Goal: Task Accomplishment & Management: Use online tool/utility

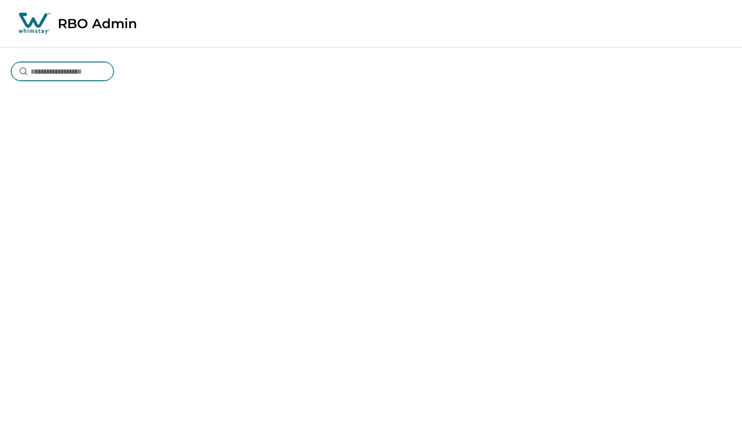
click at [83, 71] on input at bounding box center [62, 71] width 102 height 19
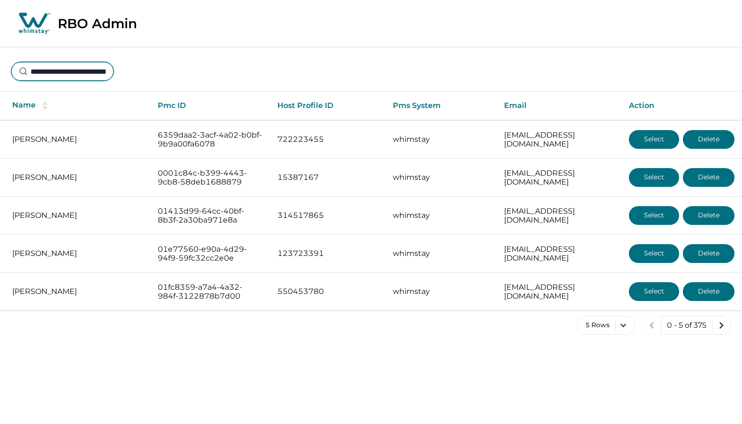
scroll to position [0, 69]
type input "**********"
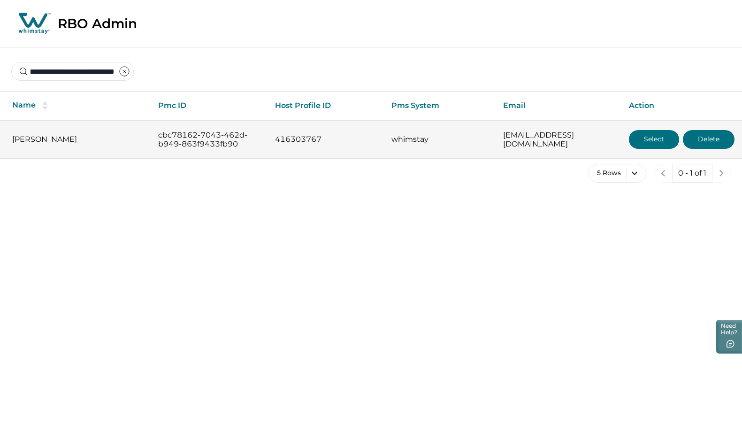
click at [657, 137] on button "Select" at bounding box center [654, 139] width 50 height 19
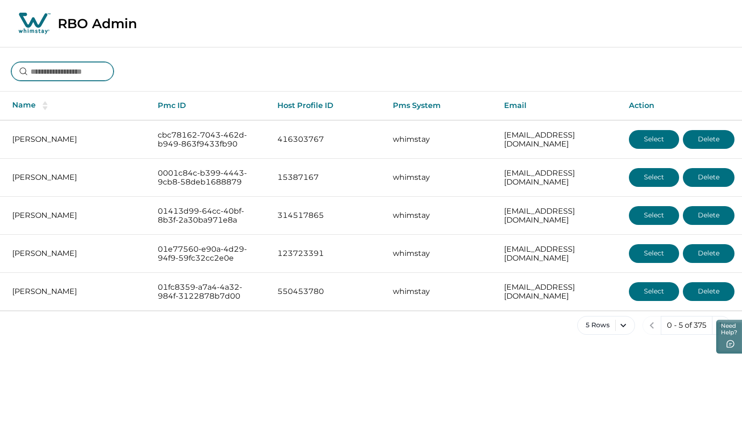
click at [71, 70] on input at bounding box center [62, 71] width 102 height 19
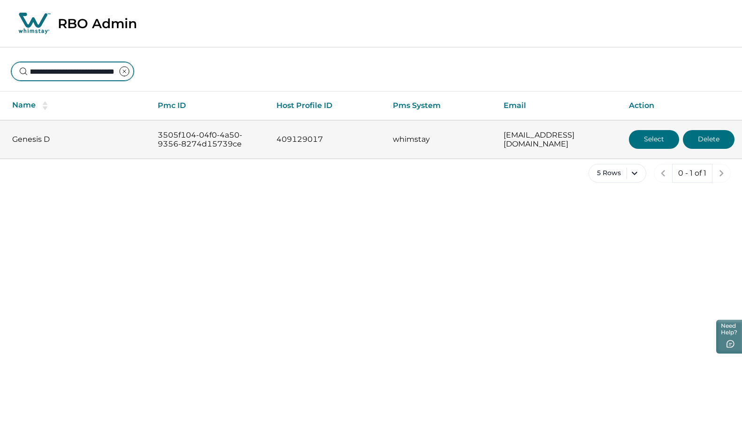
type input "**********"
click at [661, 142] on button "Select" at bounding box center [654, 139] width 50 height 19
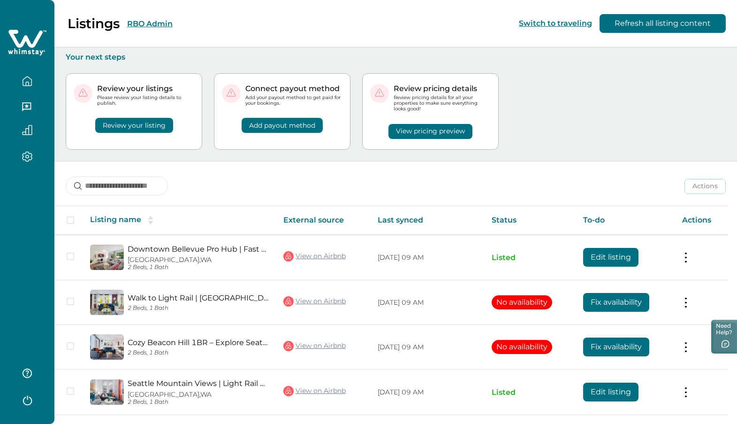
scroll to position [75, 0]
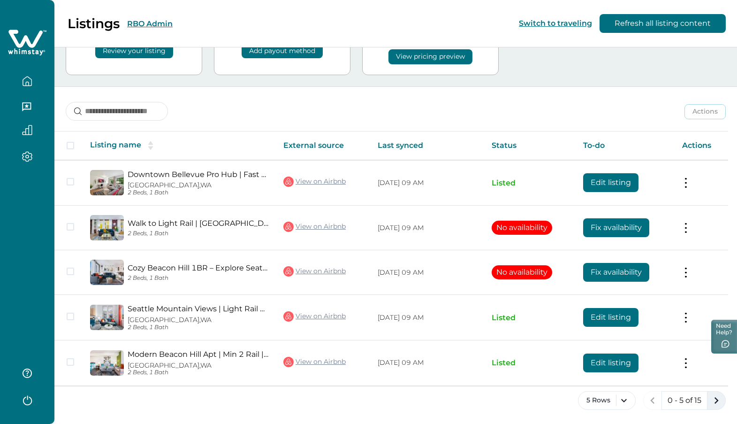
click at [718, 399] on icon "next page" at bounding box center [717, 400] width 4 height 7
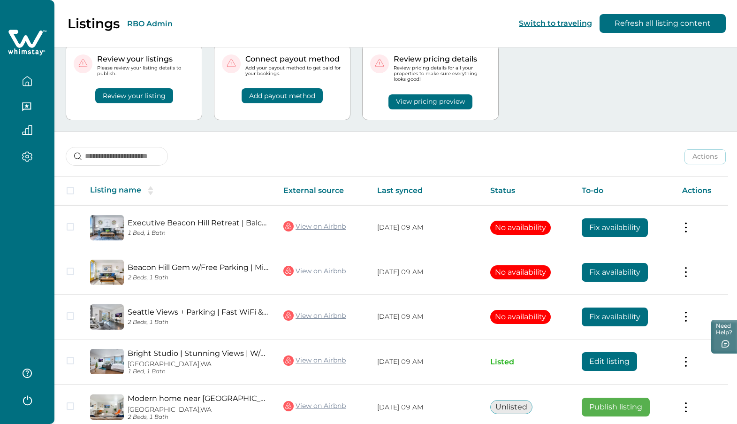
scroll to position [74, 0]
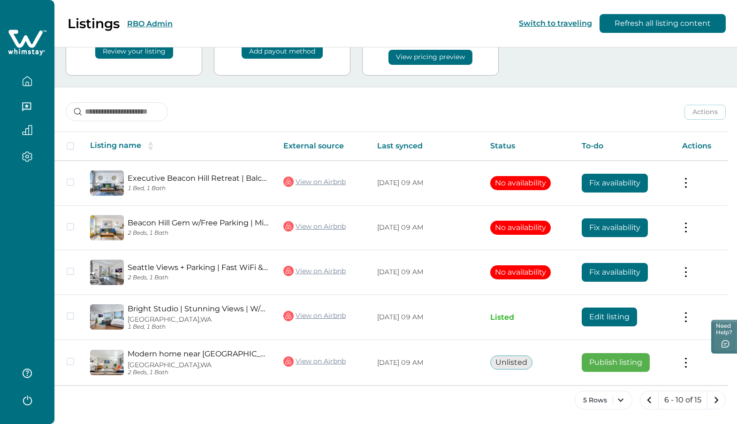
click at [718, 399] on icon "next page" at bounding box center [717, 399] width 4 height 7
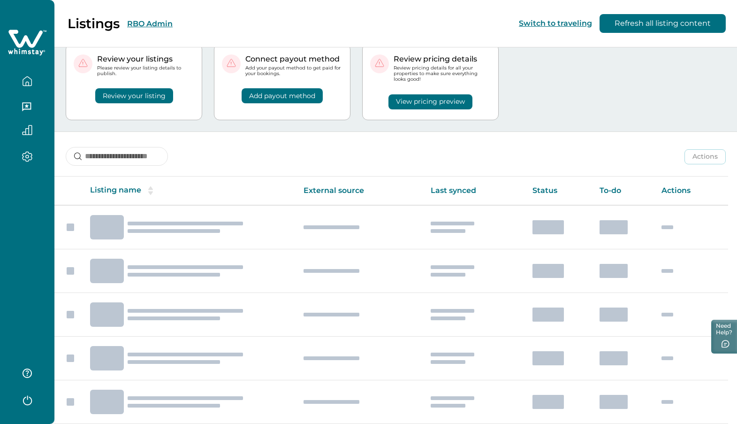
scroll to position [74, 0]
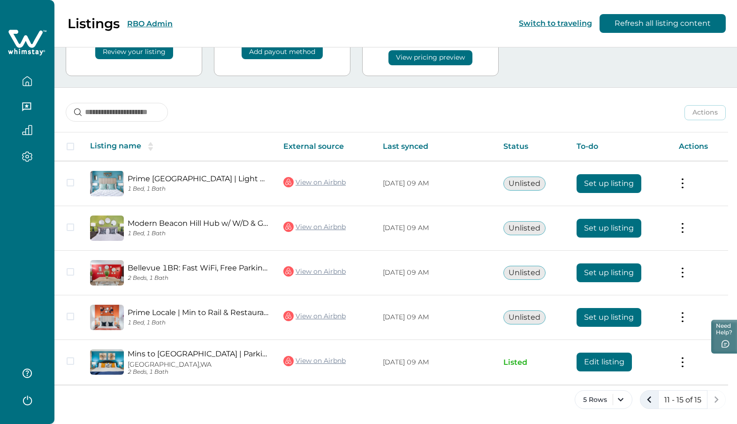
click at [647, 396] on icon "previous page" at bounding box center [649, 399] width 13 height 13
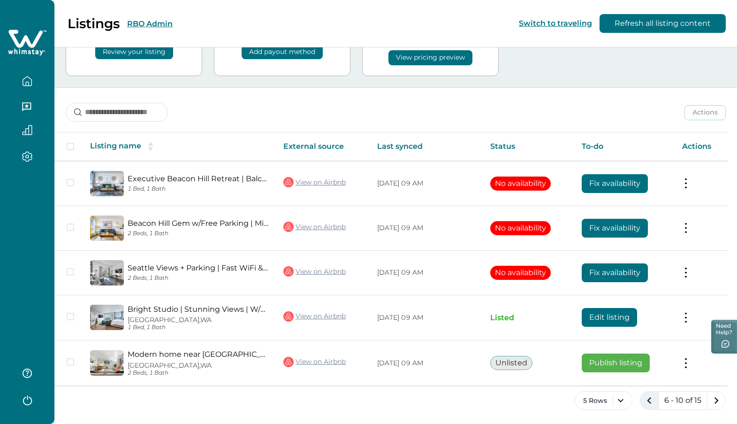
click at [647, 396] on icon "previous page" at bounding box center [649, 400] width 13 height 13
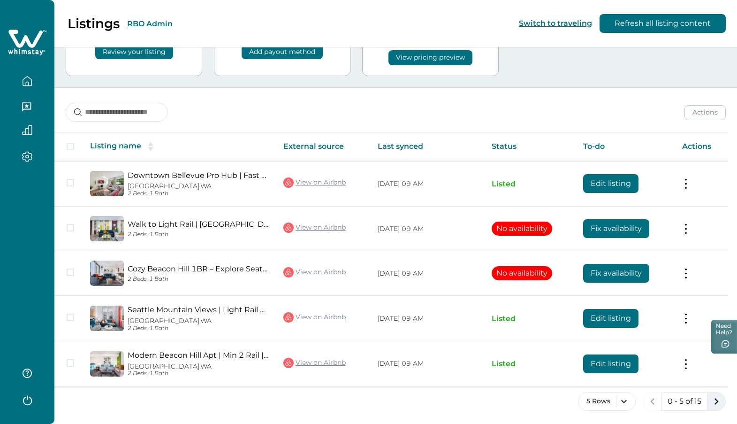
click at [717, 400] on icon "next page" at bounding box center [717, 401] width 4 height 7
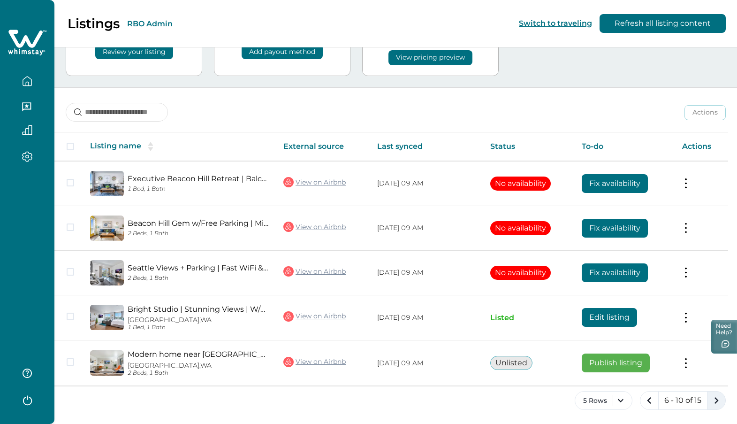
click at [717, 400] on icon "next page" at bounding box center [717, 400] width 4 height 7
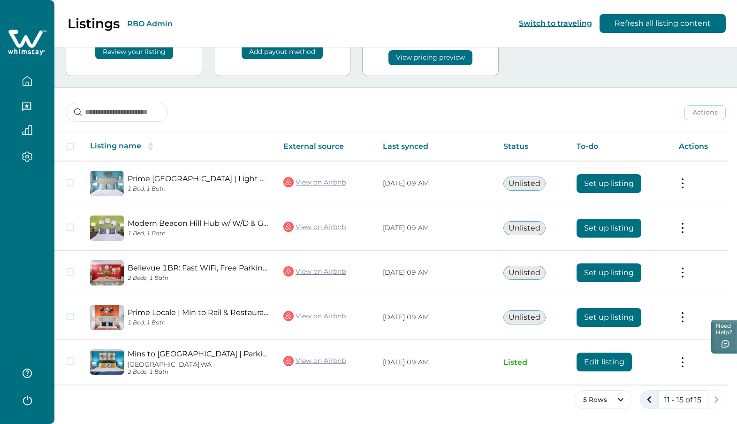
click at [646, 398] on icon "previous page" at bounding box center [649, 399] width 13 height 13
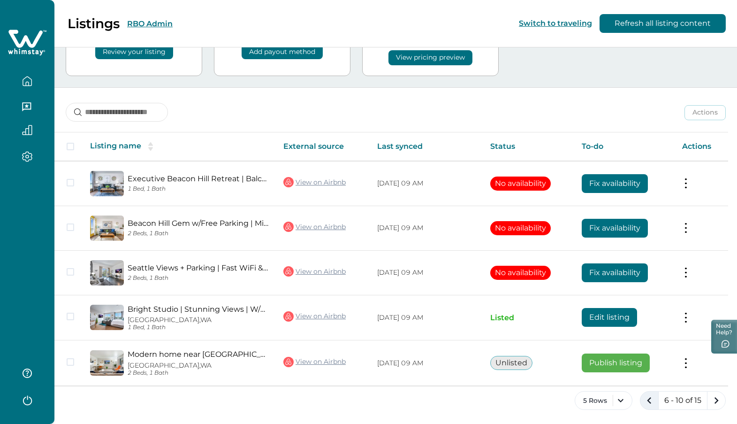
click at [647, 398] on icon "previous page" at bounding box center [649, 400] width 13 height 13
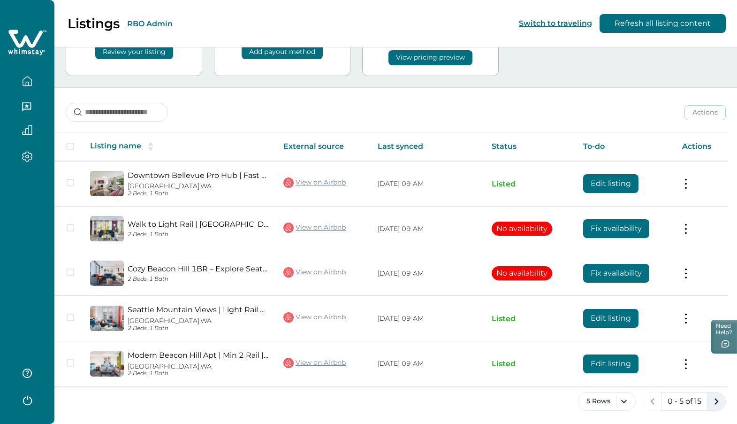
click at [715, 403] on icon "next page" at bounding box center [717, 401] width 4 height 7
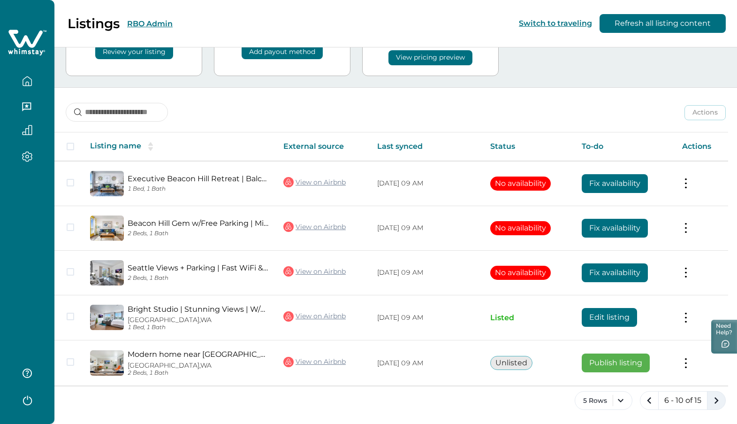
click at [715, 403] on icon "next page" at bounding box center [716, 400] width 13 height 13
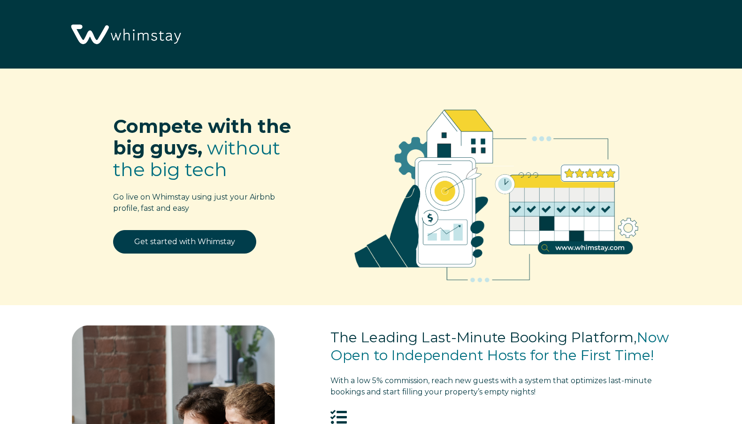
select select "US"
click at [44, 182] on div "Compete with the big guys, without the big tech Go live on Whimstay using just …" at bounding box center [371, 186] width 742 height 236
